Goal: Task Accomplishment & Management: Use online tool/utility

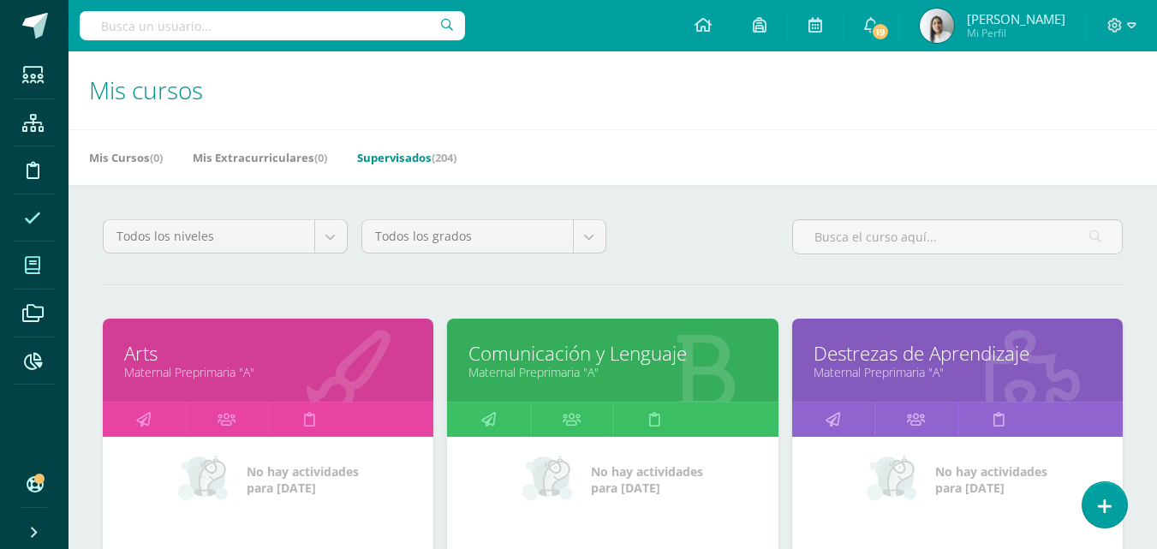
click at [36, 224] on icon at bounding box center [32, 218] width 17 height 17
click at [36, 222] on icon at bounding box center [32, 218] width 17 height 17
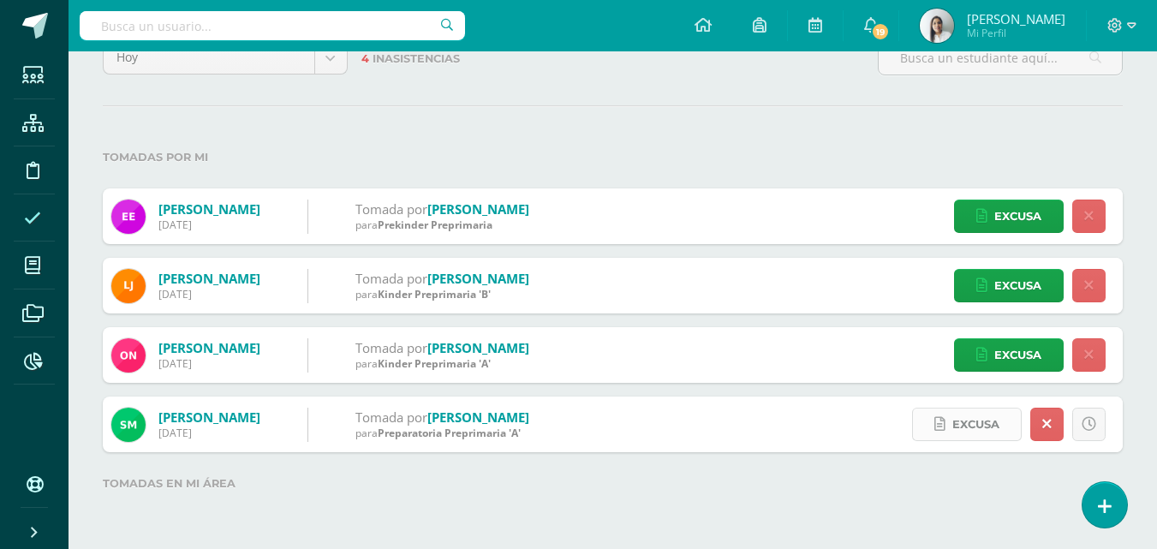
click at [958, 417] on span "Excusa" at bounding box center [975, 425] width 47 height 32
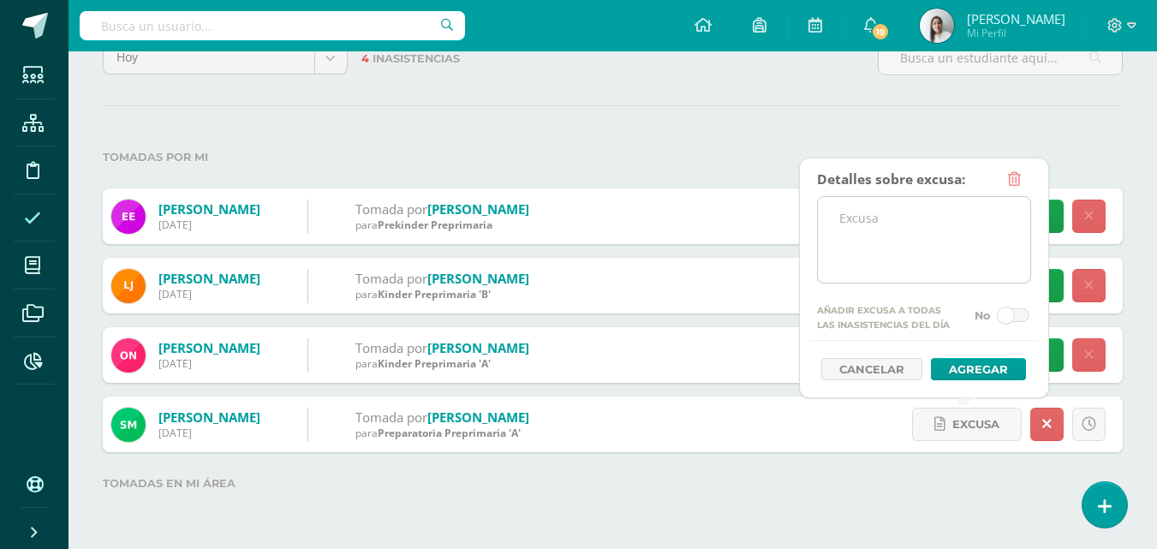
click at [888, 235] on textarea at bounding box center [924, 240] width 212 height 86
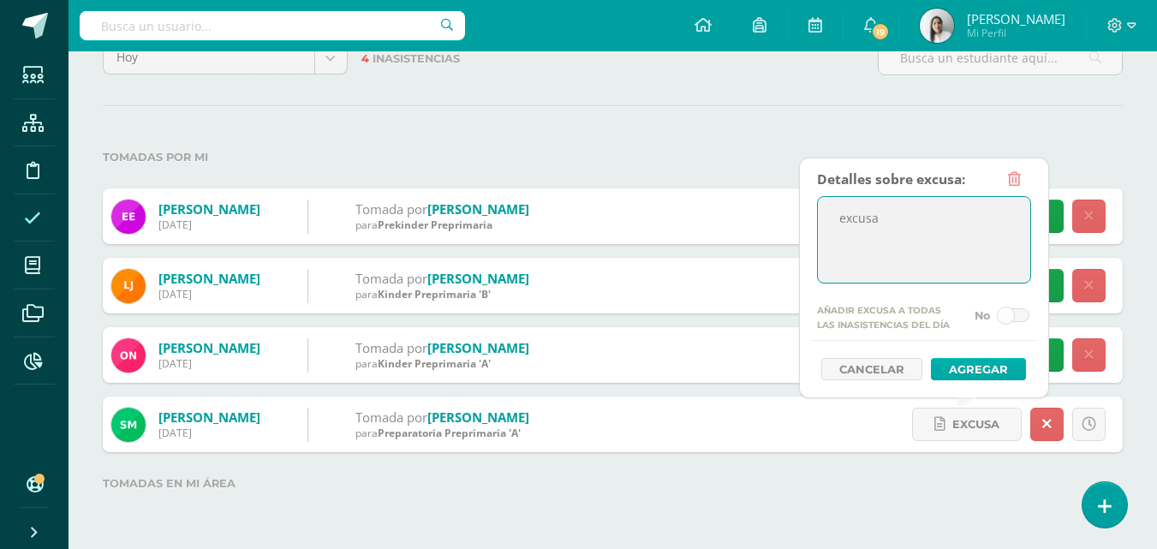
type textarea "excusa"
click at [985, 375] on button "Agregar" at bounding box center [978, 369] width 95 height 22
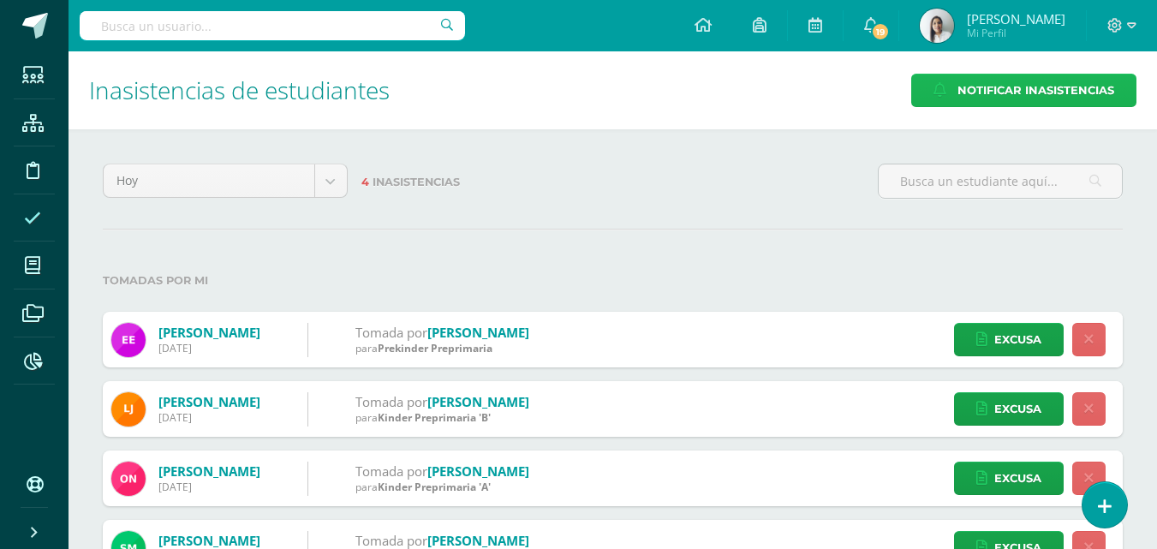
click at [1053, 87] on span "Notificar Inasistencias" at bounding box center [1035, 91] width 157 height 32
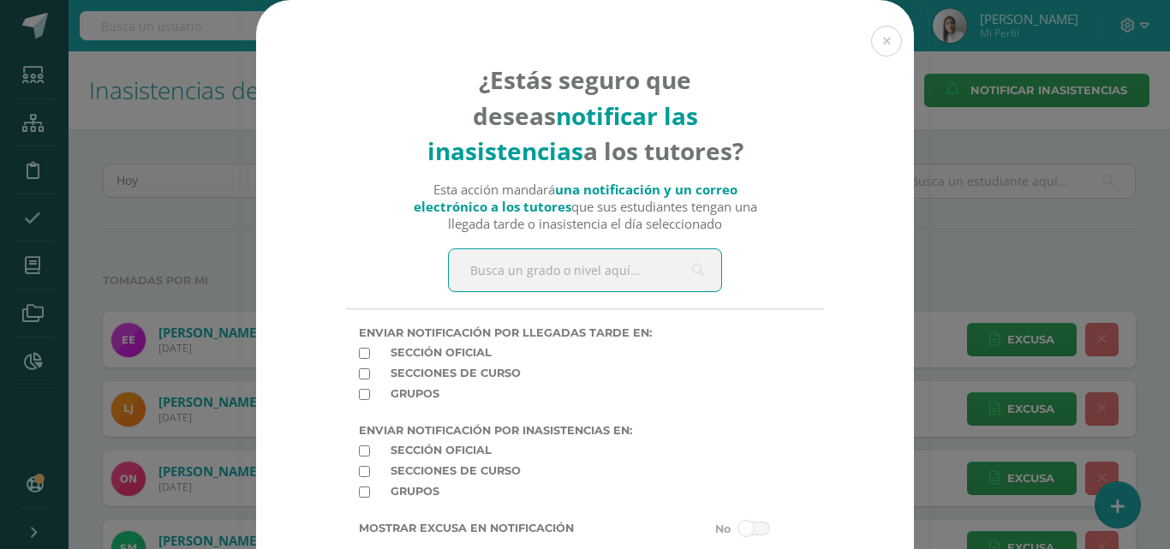
click at [557, 263] on input "text" at bounding box center [585, 270] width 272 height 42
type input "pre"
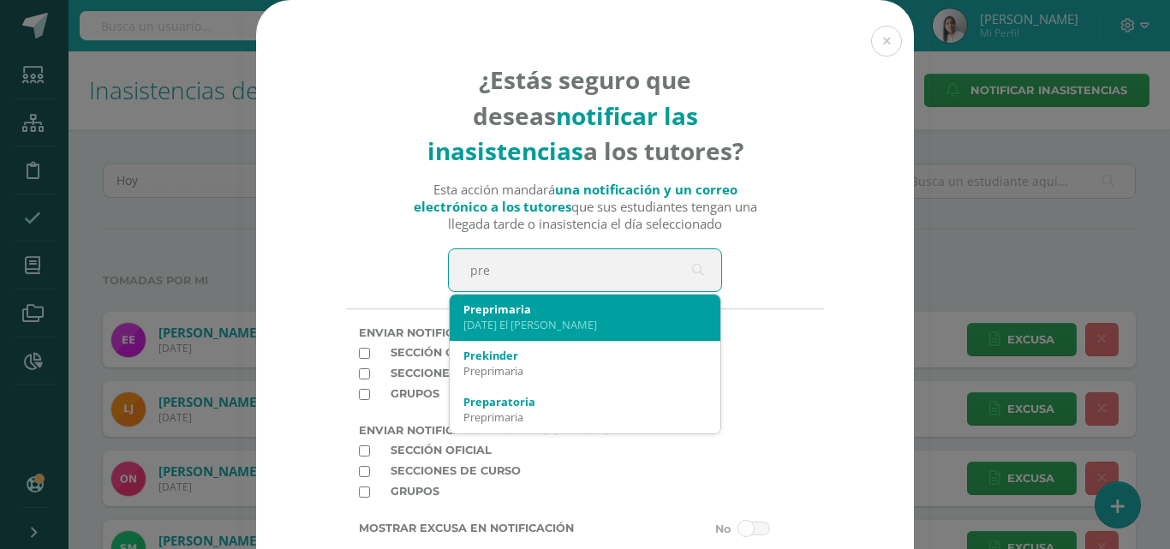
click at [494, 329] on div "[DATE] El [PERSON_NAME]" at bounding box center [584, 324] width 243 height 15
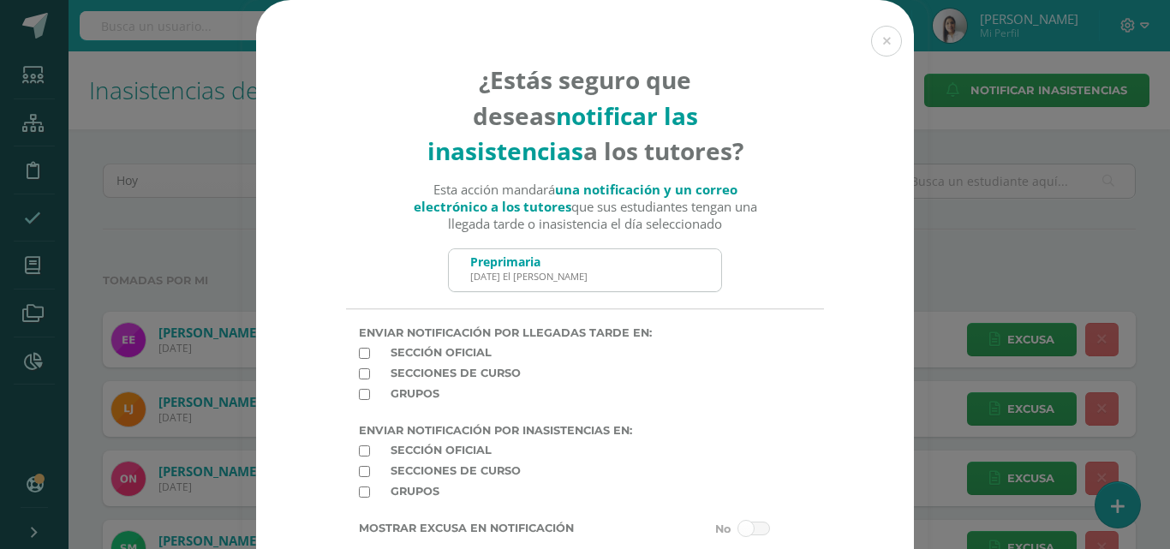
click at [359, 453] on input "checkbox" at bounding box center [364, 450] width 11 height 11
checkbox input "true"
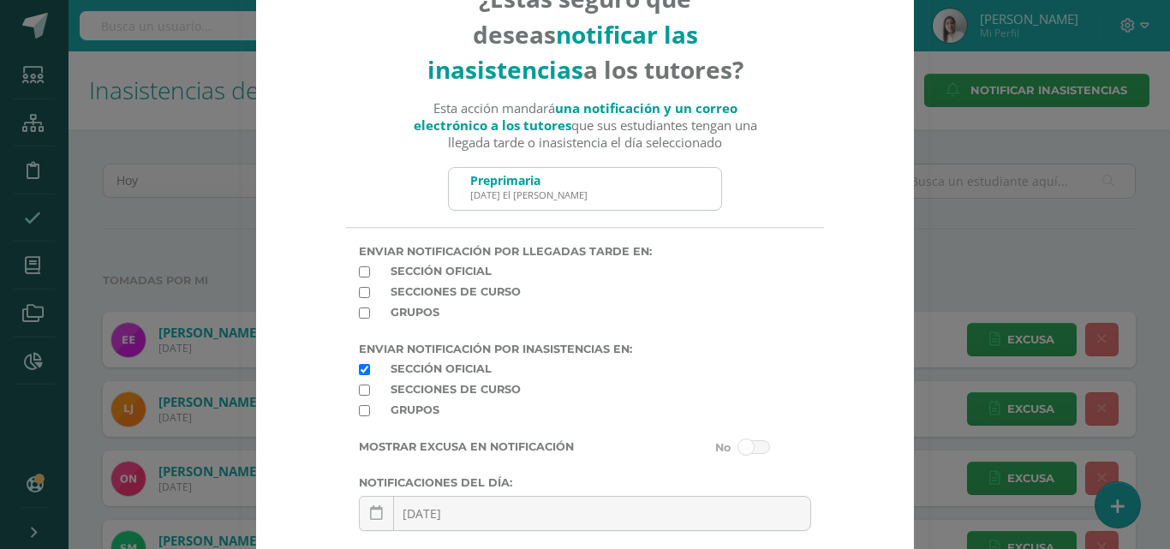
scroll to position [222, 0]
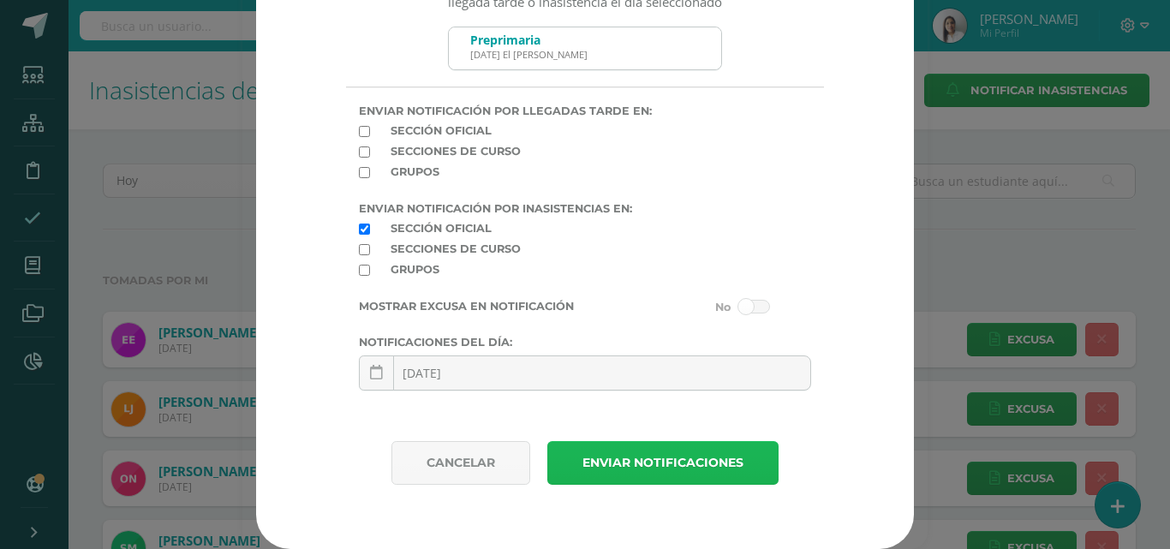
click at [607, 462] on button "Enviar notificaciones" at bounding box center [662, 463] width 231 height 44
